Goal: Check status: Check status

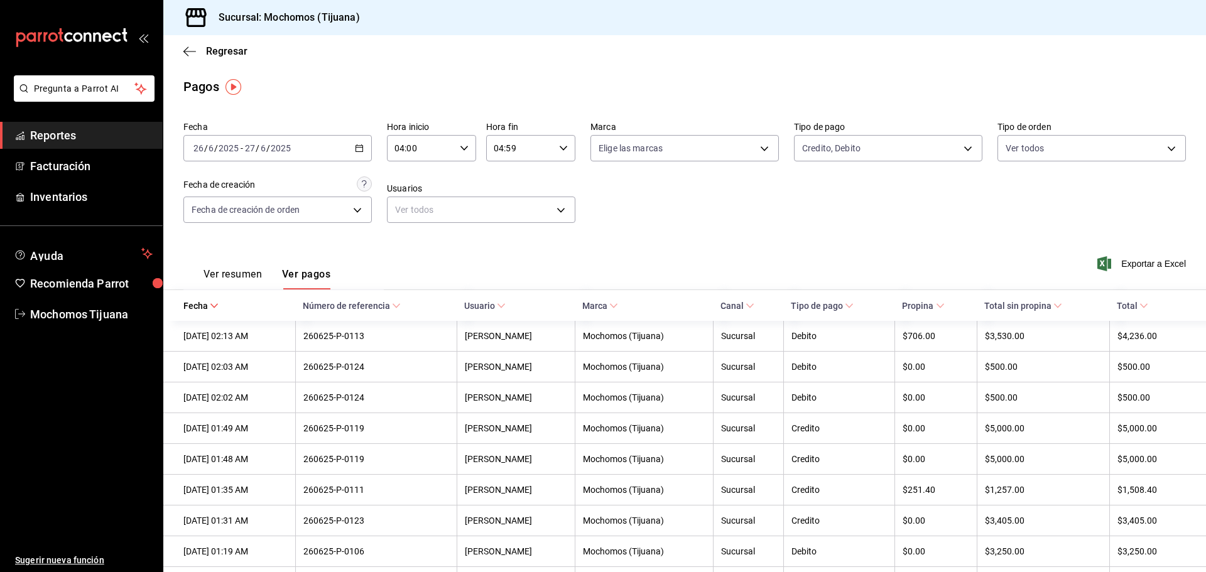
click at [362, 147] on div "2025-06-26 26 / 6 / 2025 - 2025-06-27 27 / 6 / 2025" at bounding box center [277, 148] width 188 height 26
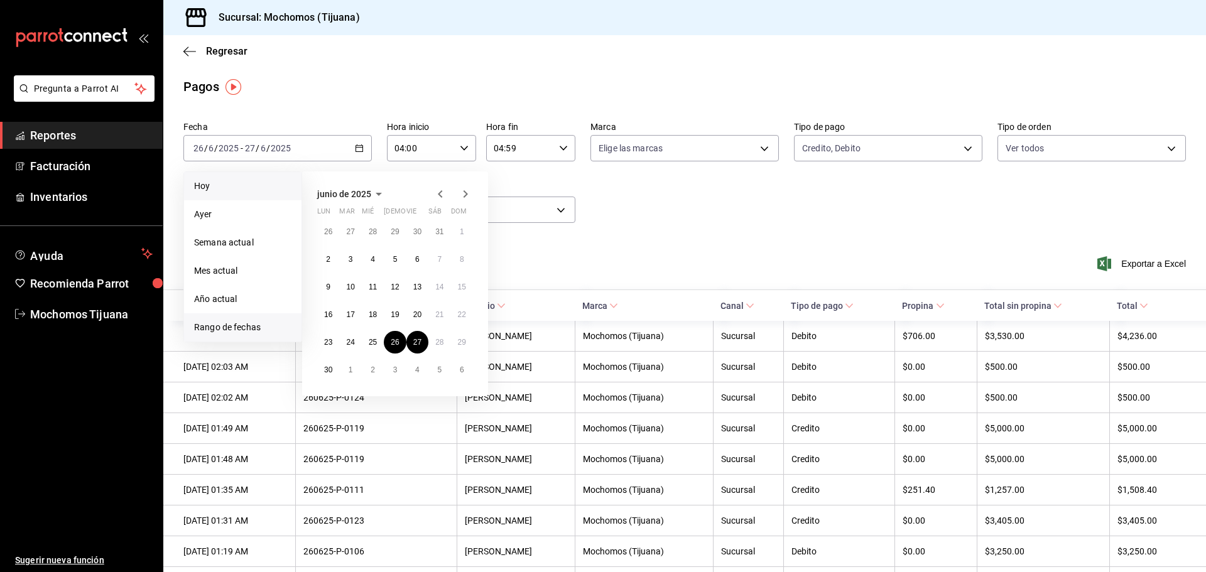
click at [271, 181] on span "Hoy" at bounding box center [242, 186] width 97 height 13
type input "00:00"
type input "23:59"
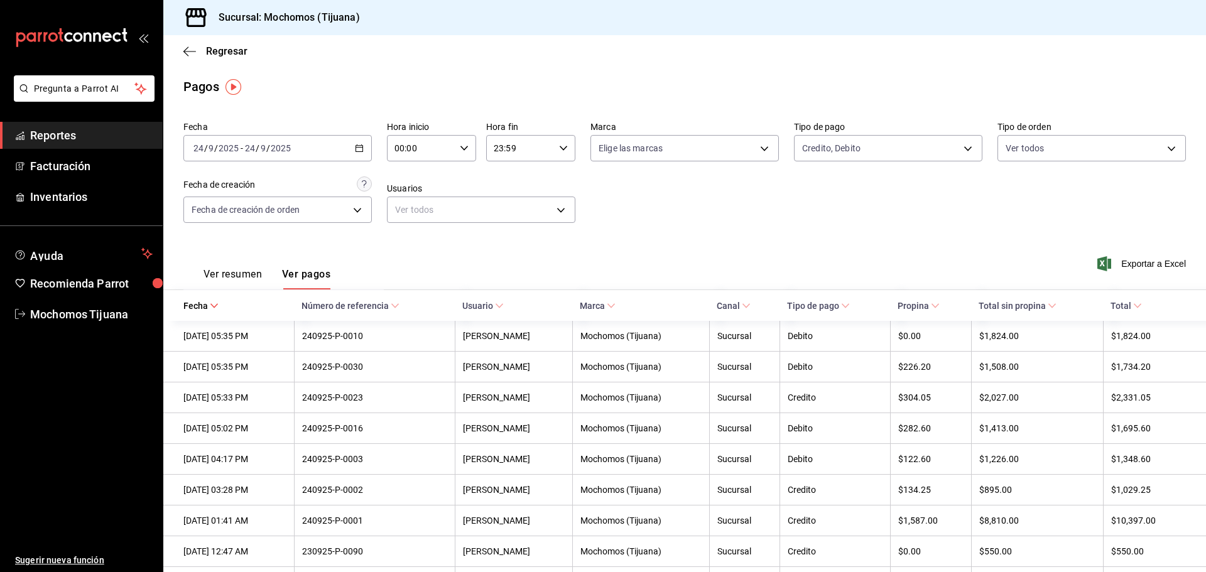
click at [460, 147] on \(Stroke\) "button" at bounding box center [464, 148] width 8 height 4
click at [407, 240] on span "04" at bounding box center [407, 238] width 24 height 10
type input "04:00"
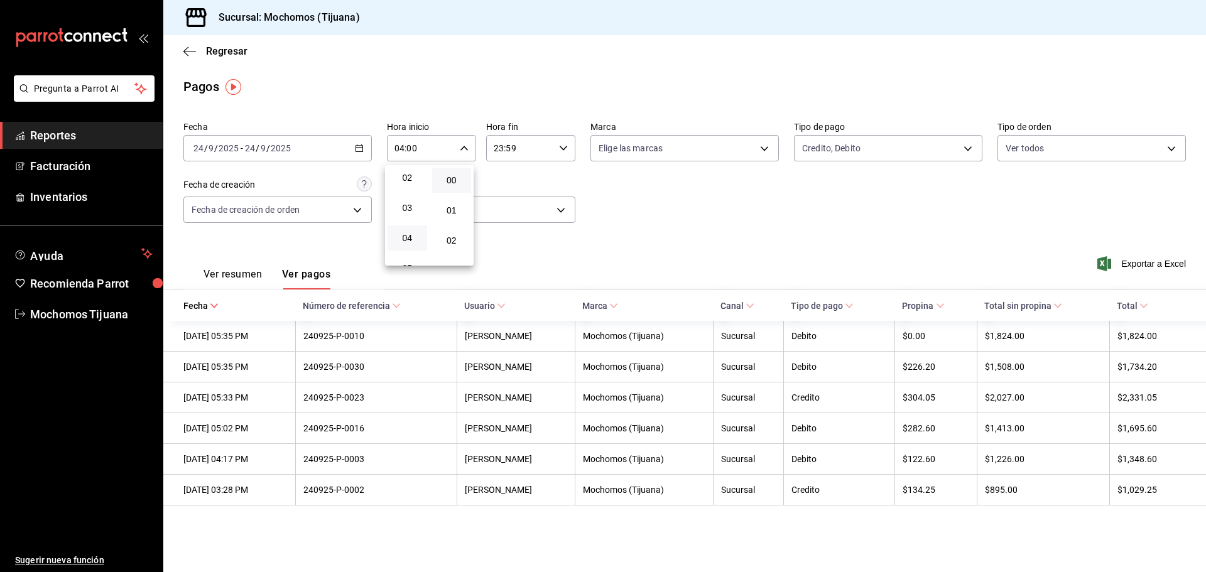
click at [239, 277] on div at bounding box center [603, 286] width 1206 height 572
click at [248, 274] on button "Ver resumen" at bounding box center [233, 278] width 58 height 21
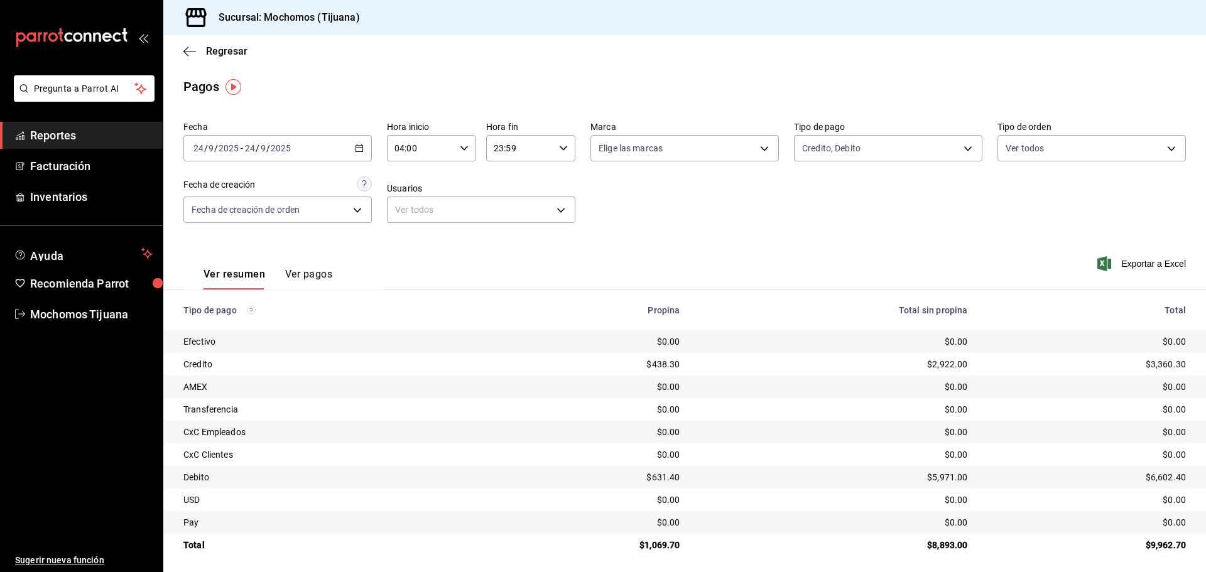
click at [865, 231] on div "Fecha 2025-09-24 24 / 9 / 2025 - 2025-09-24 24 / 9 / 2025 Hora inicio 04:00 Hor…" at bounding box center [684, 177] width 1002 height 122
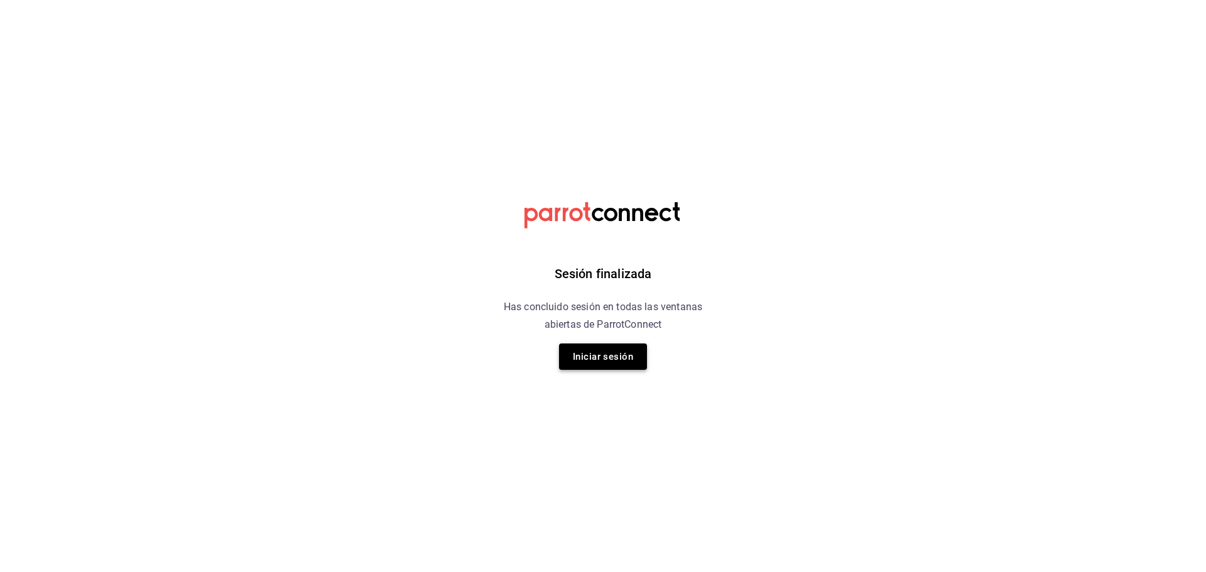
click at [614, 353] on button "Iniciar sesión" at bounding box center [603, 357] width 88 height 26
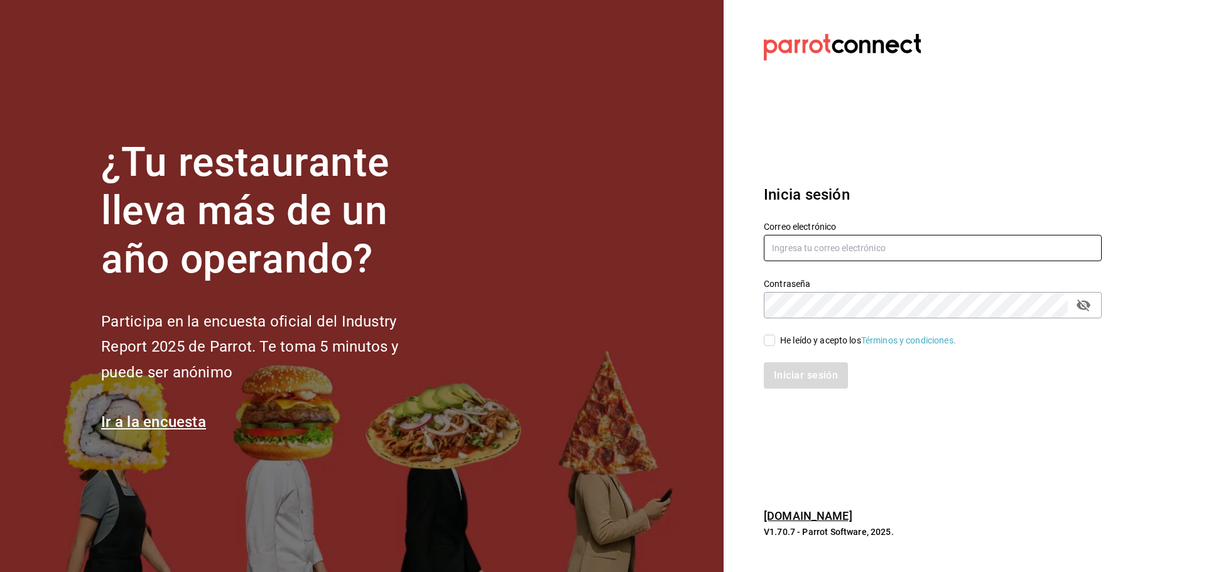
type input "mochomos.tijuana@grupocosteno.com"
click at [773, 342] on input "He leído y acepto los Términos y condiciones." at bounding box center [769, 340] width 11 height 11
checkbox input "true"
click at [800, 369] on button "Iniciar sesión" at bounding box center [806, 375] width 85 height 26
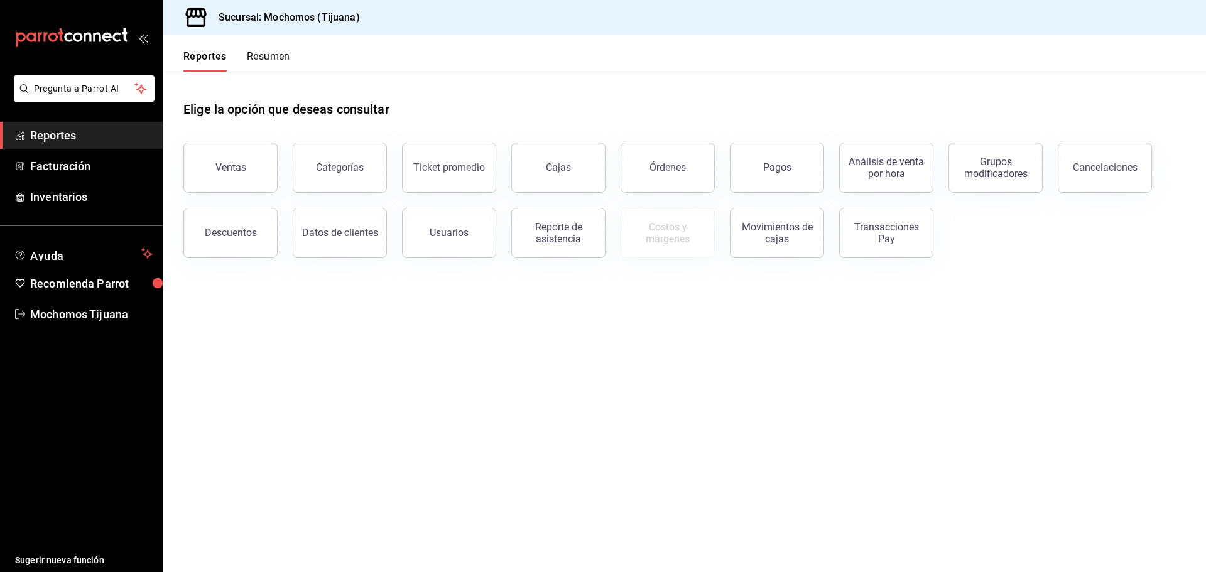
click at [213, 52] on button "Reportes" at bounding box center [204, 60] width 43 height 21
click at [773, 171] on div "Pagos" at bounding box center [777, 167] width 28 height 12
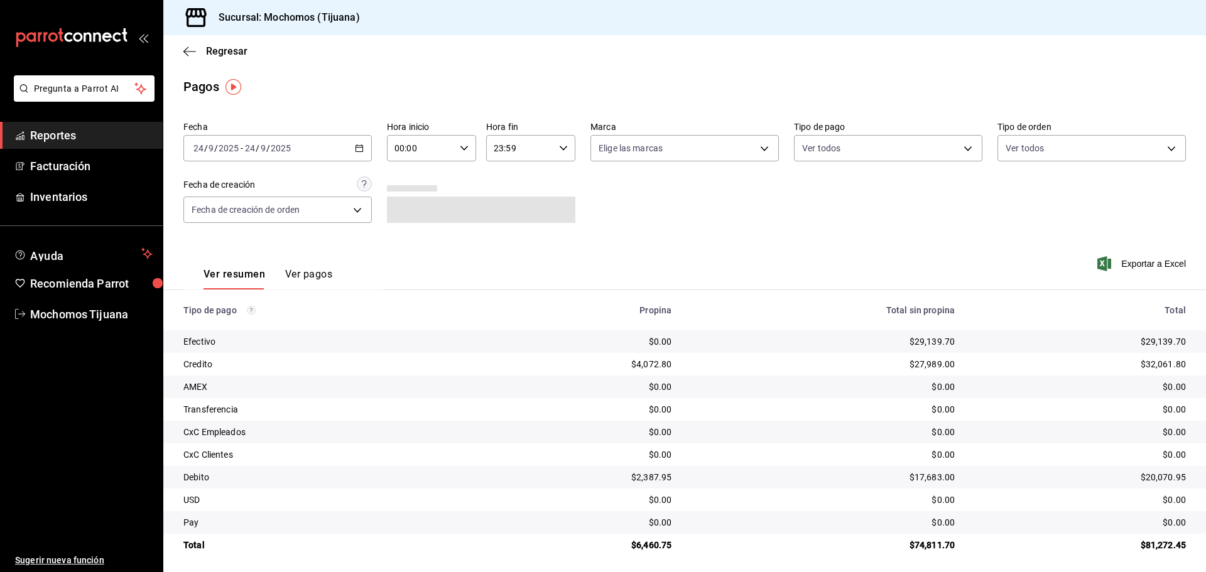
click at [463, 147] on icon "button" at bounding box center [464, 148] width 9 height 9
click at [401, 237] on span "04" at bounding box center [407, 238] width 24 height 10
type input "04:00"
click at [965, 149] on div at bounding box center [603, 286] width 1206 height 572
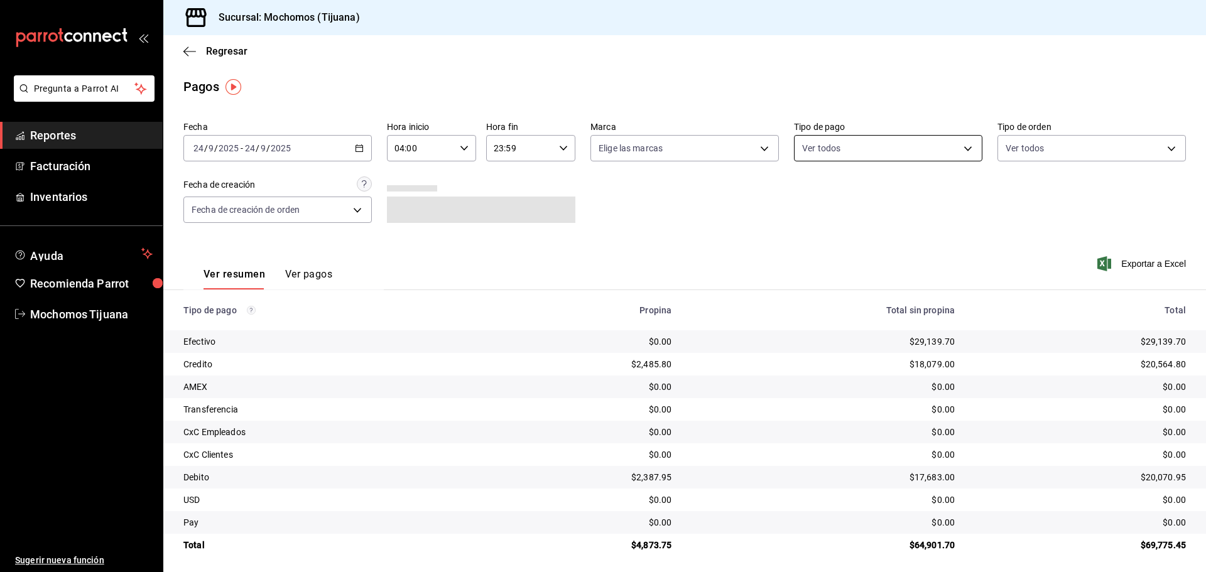
click at [959, 148] on body "Pregunta a Parrot AI Reportes Facturación Inventarios Ayuda Recomienda Parrot M…" at bounding box center [603, 286] width 1206 height 572
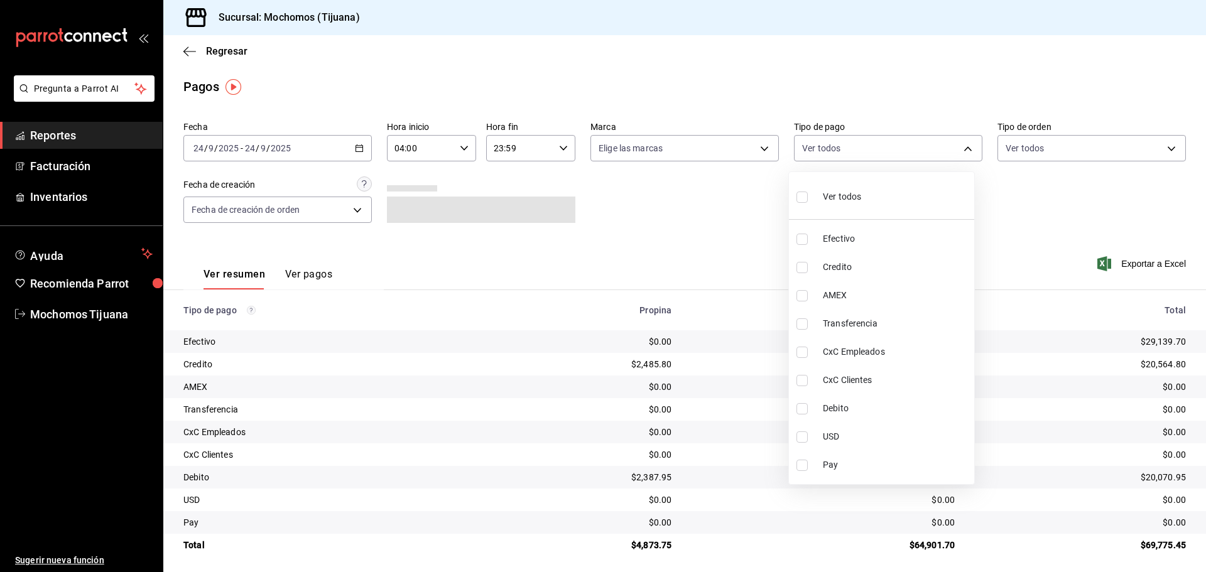
click at [801, 270] on input "checkbox" at bounding box center [801, 267] width 11 height 11
checkbox input "true"
type input "a27a072c-b141-4985-9f83-ae60dbe2196b"
click at [807, 405] on input "checkbox" at bounding box center [807, 408] width 11 height 11
checkbox input "true"
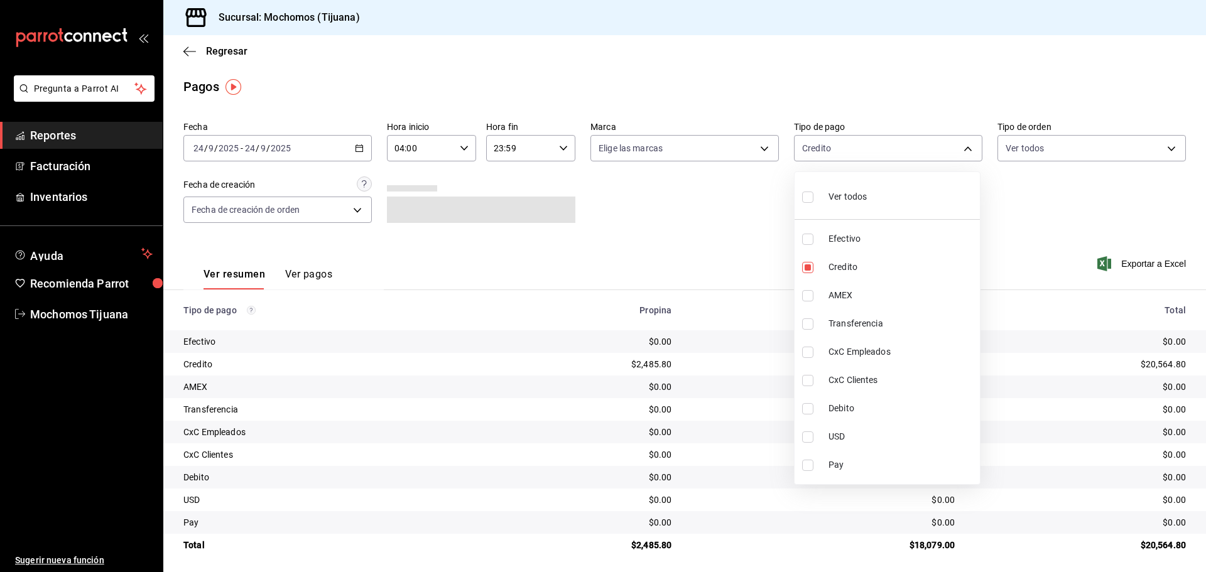
type input "a27a072c-b141-4985-9f83-ae60dbe2196b,b7370aa5-450f-4a05-bab4-2784151f97fb"
click at [717, 268] on div at bounding box center [603, 286] width 1206 height 572
click at [961, 146] on body "Pregunta a Parrot AI Reportes Facturación Inventarios Ayuda Recomienda Parrot M…" at bounding box center [603, 286] width 1206 height 572
click at [800, 200] on input "checkbox" at bounding box center [801, 197] width 11 height 11
checkbox input "true"
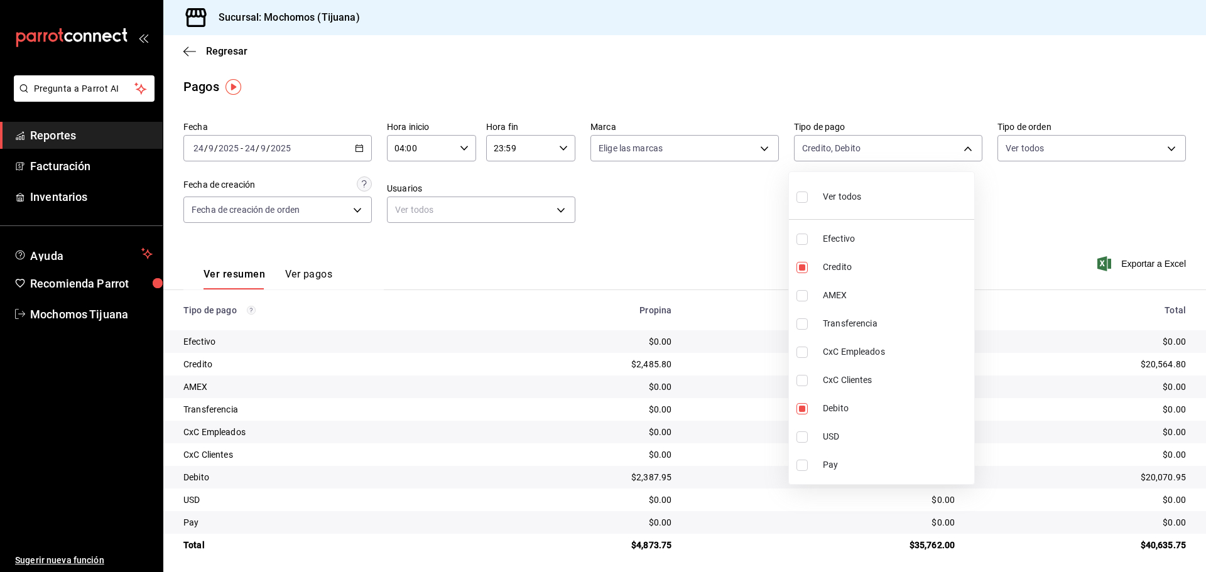
type input "e823c082-5bf3-4e6e-b961-f7623faa40a9,a27a072c-b141-4985-9f83-ae60dbe2196b,28e67…"
checkbox input "true"
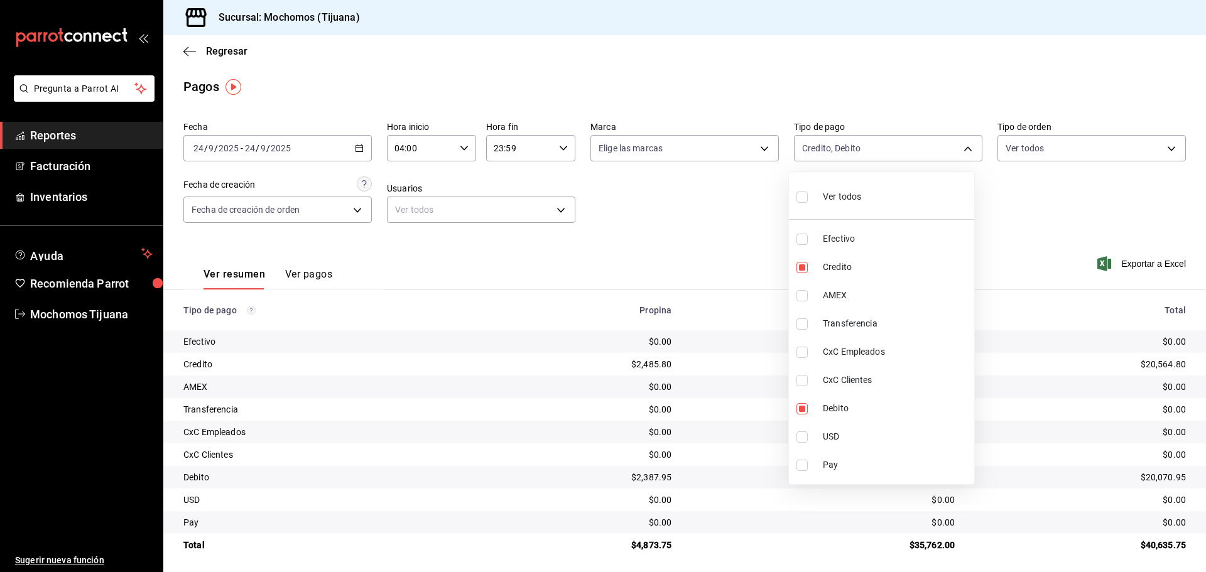
checkbox input "true"
click at [785, 52] on div at bounding box center [603, 286] width 1206 height 572
